Goal: Information Seeking & Learning: Stay updated

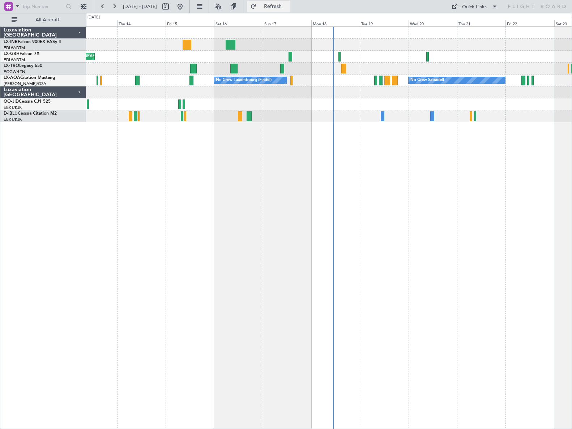
click at [285, 7] on span "Refresh" at bounding box center [273, 6] width 30 height 5
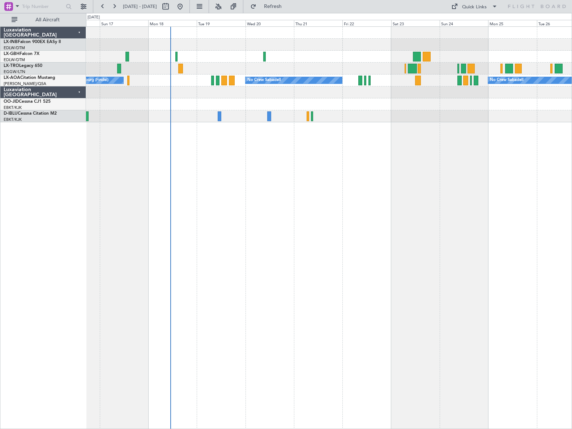
click at [194, 149] on div "No Crew Sabadell No Crew Luxembourg (Findel) No Crew Sabadell" at bounding box center [329, 227] width 486 height 402
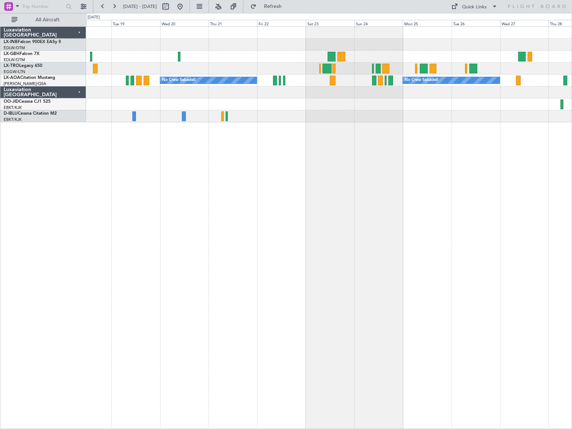
click at [313, 207] on div "No Crew Sabadell No Crew Sabadell No Crew Luxembourg (Findel)" at bounding box center [329, 227] width 486 height 402
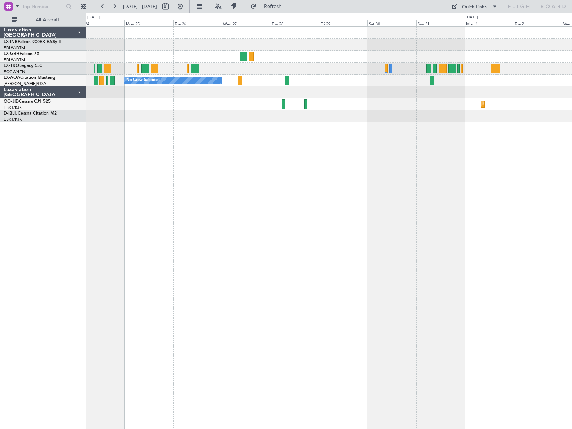
click at [232, 77] on div "No Crew Sabadell No Crew Sabadell Planned Maint [GEOGRAPHIC_DATA]-[GEOGRAPHIC_D…" at bounding box center [329, 74] width 486 height 95
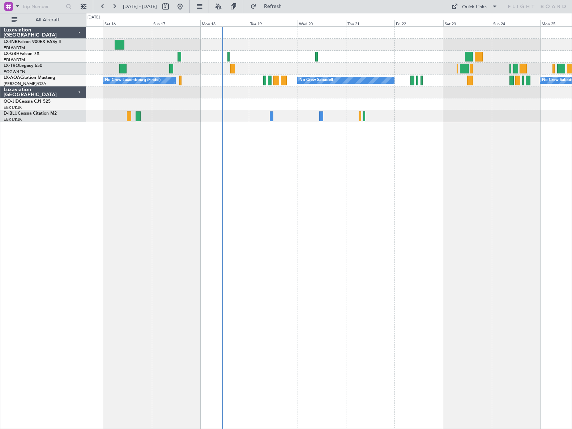
click at [392, 184] on div "Planned Maint Nice ([GEOGRAPHIC_DATA]) No Crew Sabadell No Crew Sabadell No Cre…" at bounding box center [329, 227] width 486 height 402
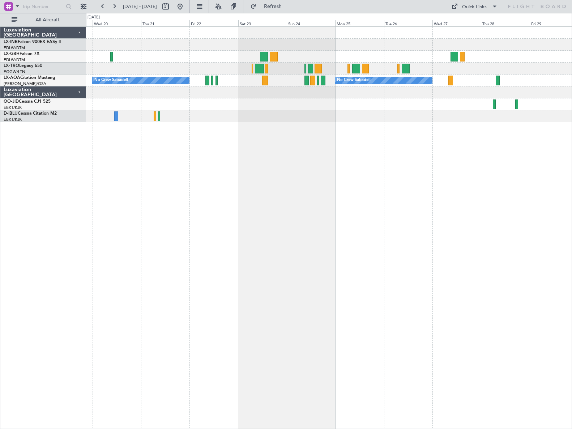
click at [216, 234] on div "No Crew Sabadell No Crew Sabadell No Crew Luxembourg (Findel) Planned Maint [GE…" at bounding box center [329, 227] width 486 height 402
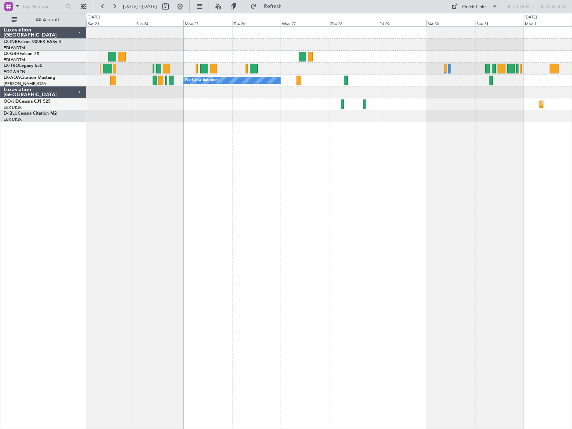
click at [305, 69] on div at bounding box center [329, 69] width 486 height 12
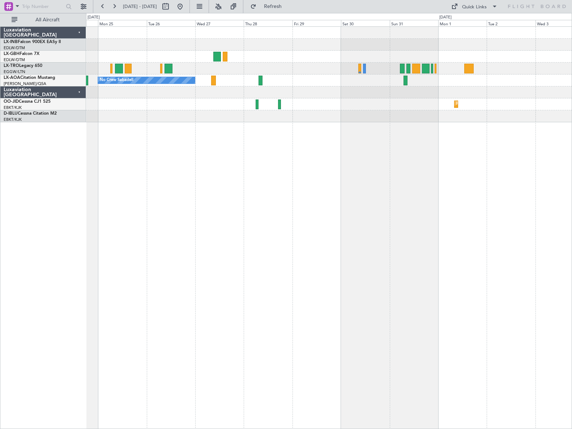
click at [377, 71] on div at bounding box center [329, 69] width 486 height 12
drag, startPoint x: 201, startPoint y: 8, endPoint x: 271, endPoint y: 7, distance: 69.8
click at [186, 8] on button at bounding box center [180, 7] width 12 height 12
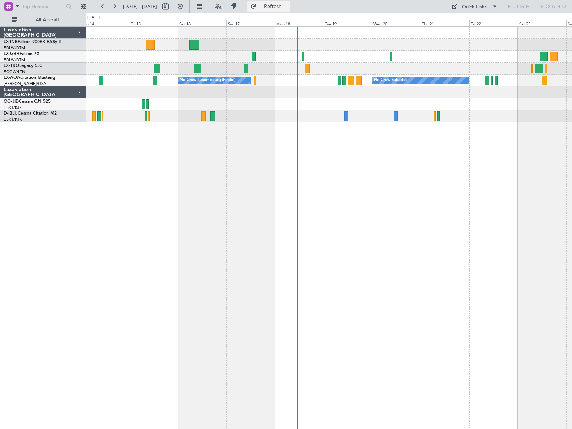
click at [288, 6] on span "Refresh" at bounding box center [273, 6] width 30 height 5
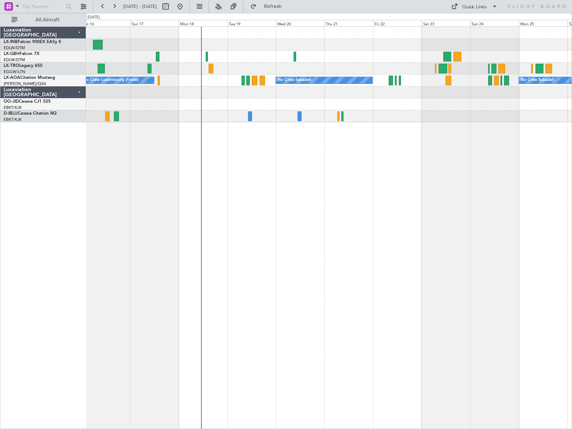
click at [260, 70] on div at bounding box center [329, 69] width 486 height 12
